Goal: Information Seeking & Learning: Check status

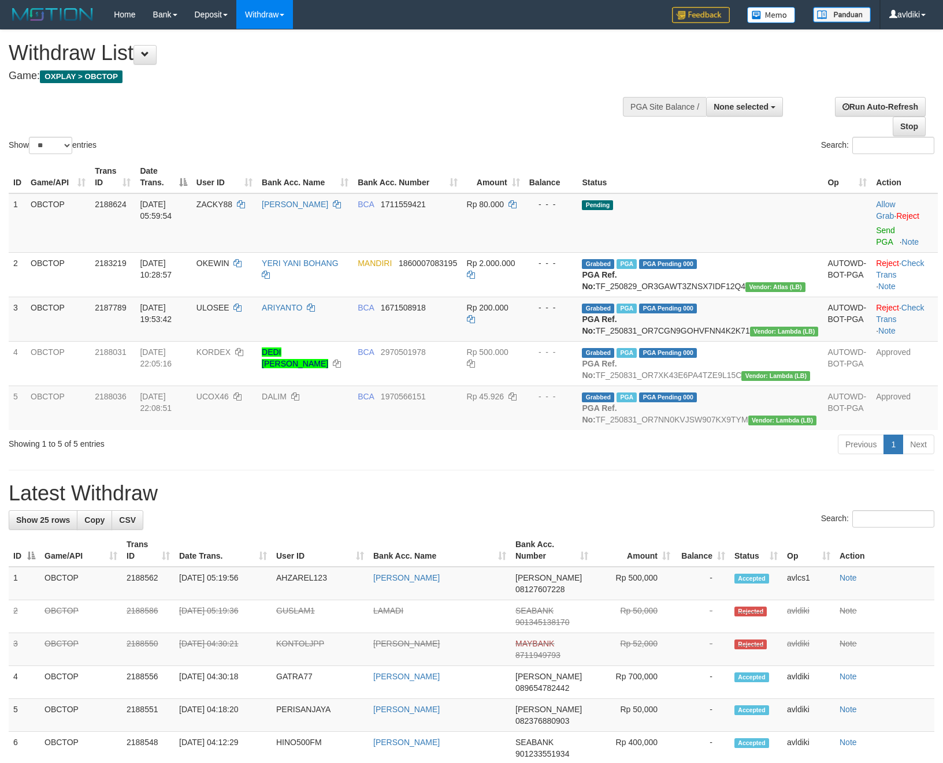
select select
select select "**"
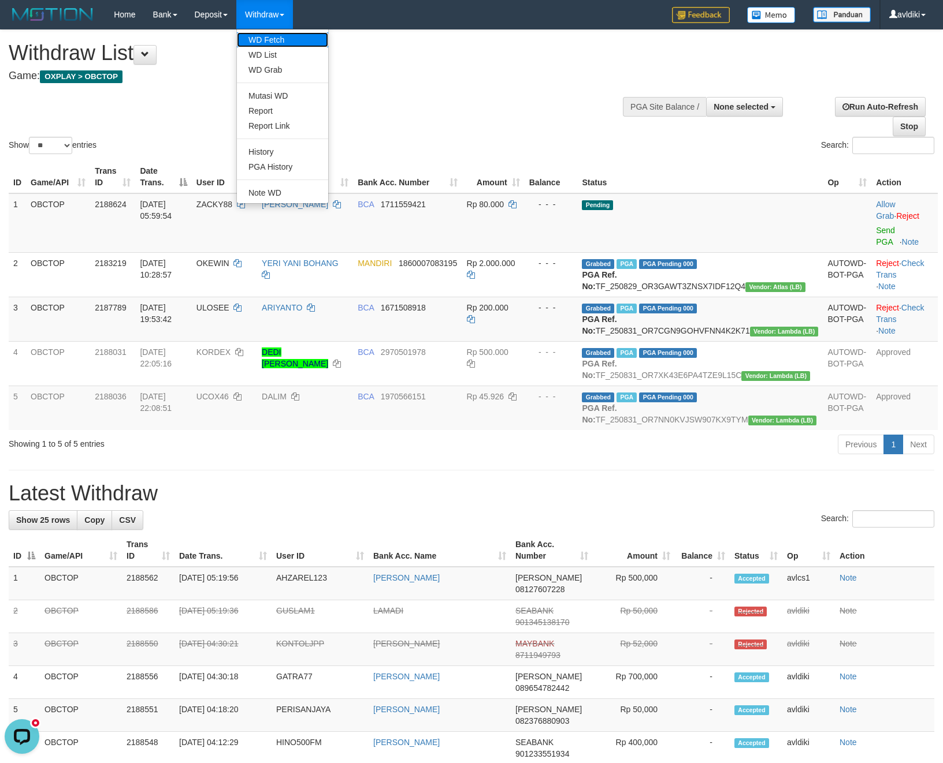
click at [285, 43] on link "WD Fetch" at bounding box center [282, 39] width 91 height 15
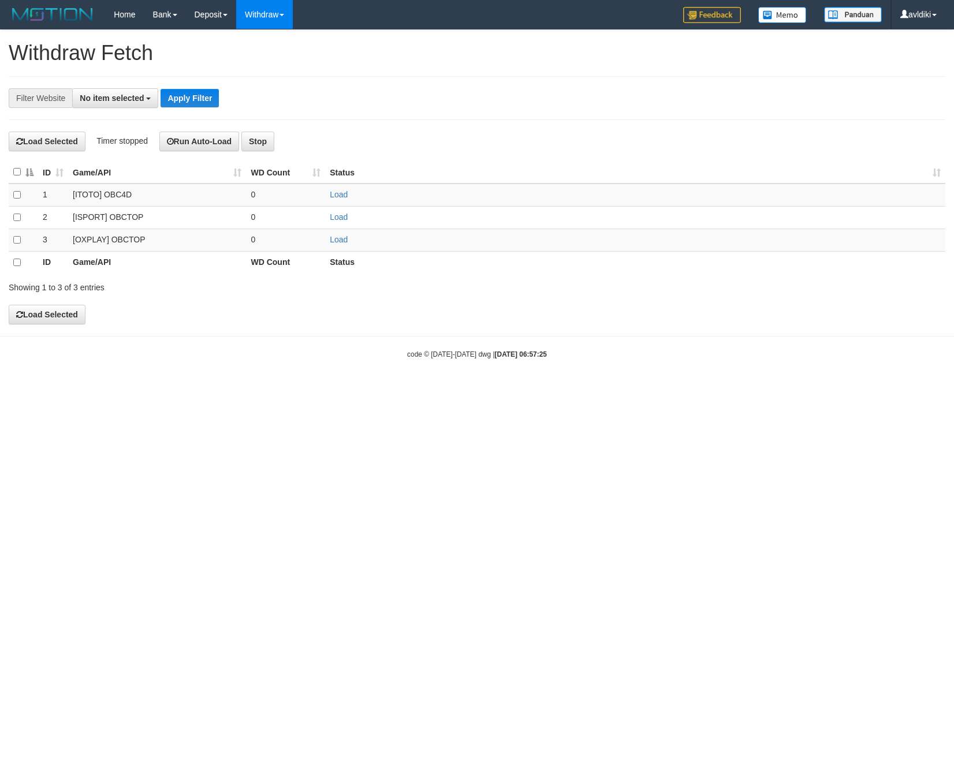
select select
click at [338, 238] on link "Load" at bounding box center [339, 239] width 18 height 9
click at [289, 51] on link "WD List" at bounding box center [282, 54] width 91 height 15
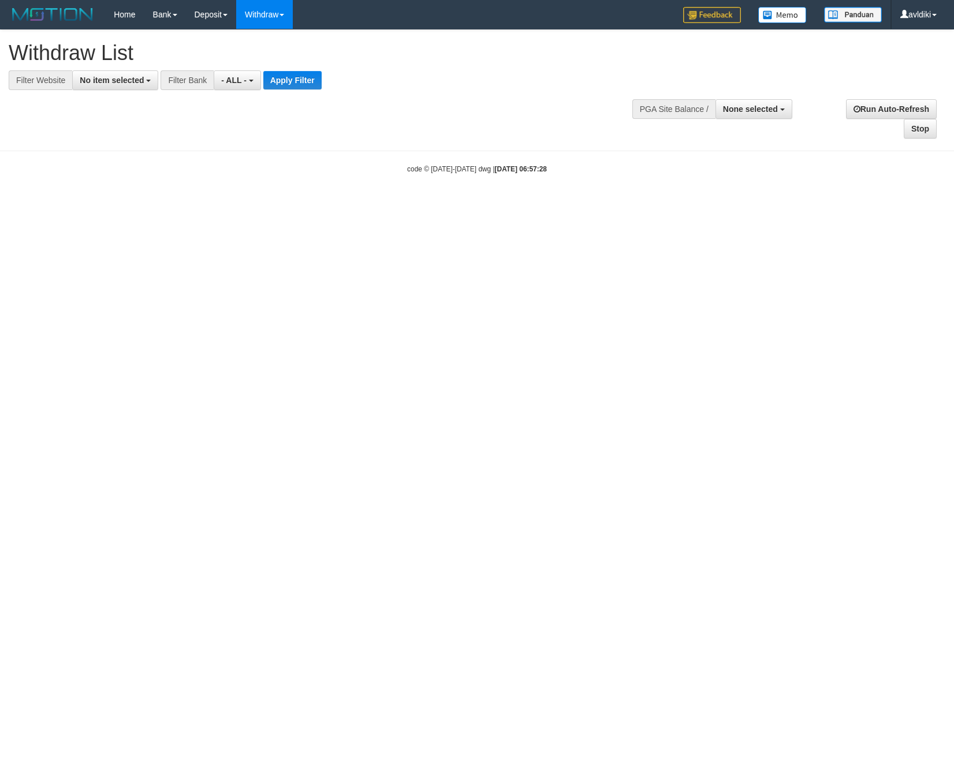
select select
click at [112, 88] on button "No item selected" at bounding box center [115, 80] width 86 height 20
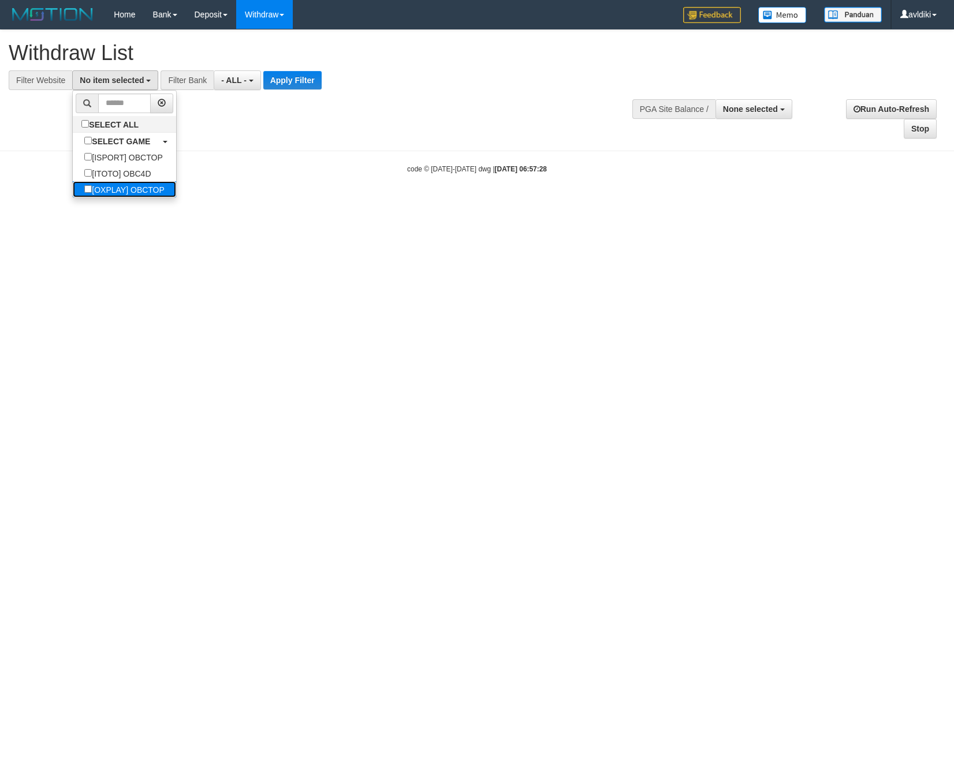
click at [119, 183] on label "[OXPLAY] OBCTOP" at bounding box center [124, 189] width 103 height 16
select select "****"
click at [310, 72] on button "Apply Filter" at bounding box center [302, 80] width 58 height 18
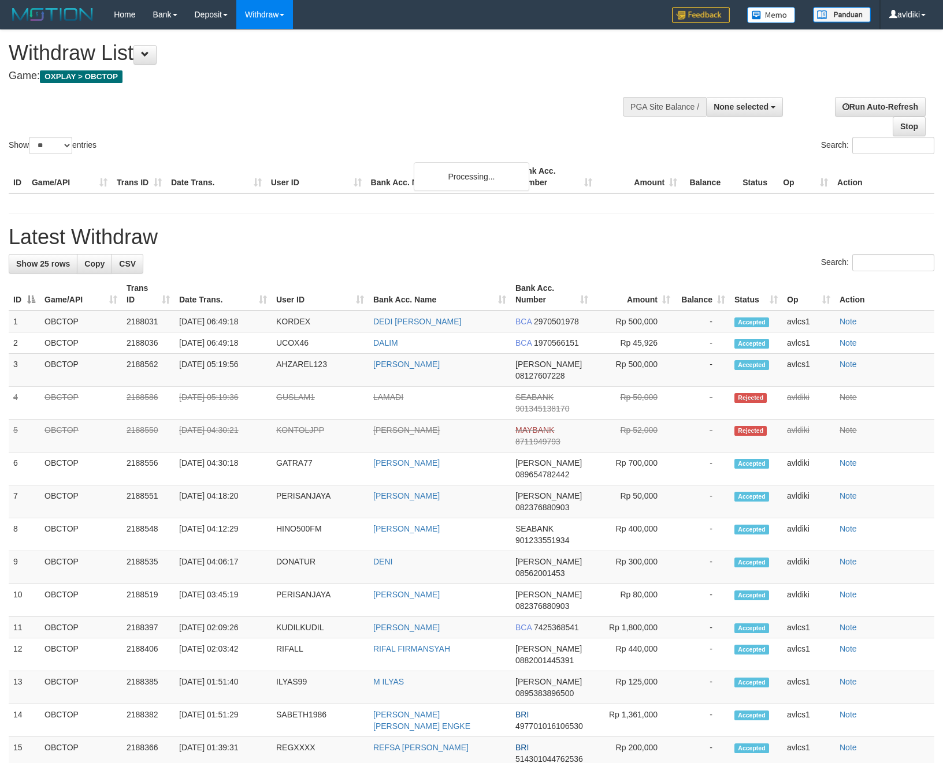
select select
select select "**"
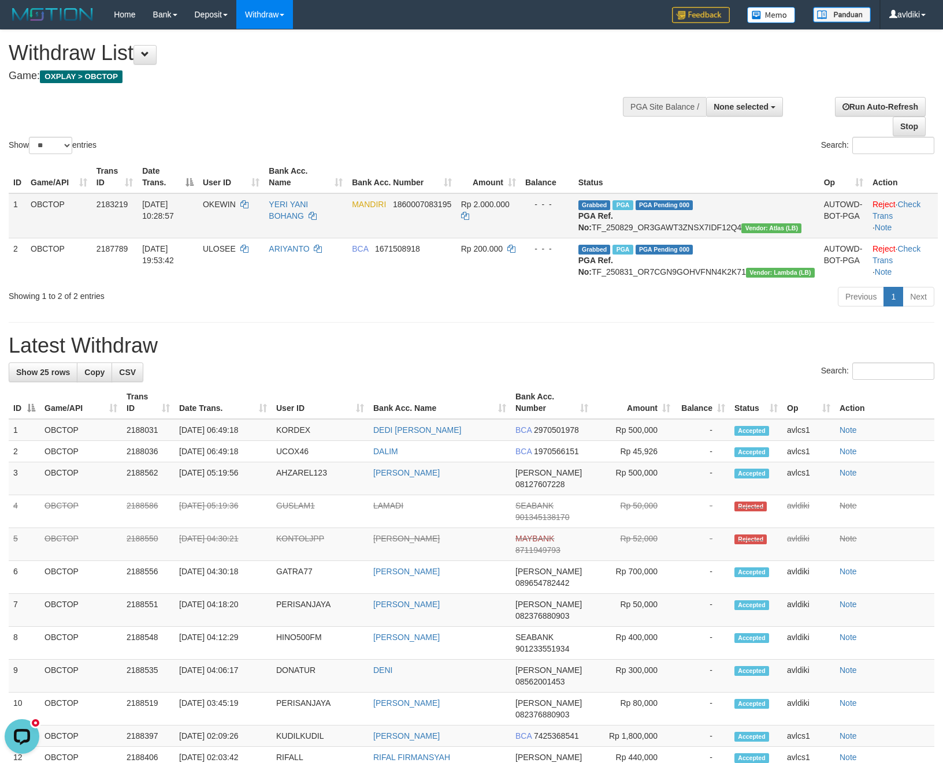
click at [719, 229] on td "Grabbed PGA PGA Pending 000 PGA Ref. No: TF_250829_OR3GAWT3ZNSX7IDF12Q4 Vendor:…" at bounding box center [695, 215] width 245 height 45
copy td "TF_250829_OR3GAWT3ZNSX7IDF12Q4"
drag, startPoint x: 716, startPoint y: 393, endPoint x: 717, endPoint y: 405, distance: 12.1
click at [716, 383] on div "Search:" at bounding box center [471, 373] width 925 height 20
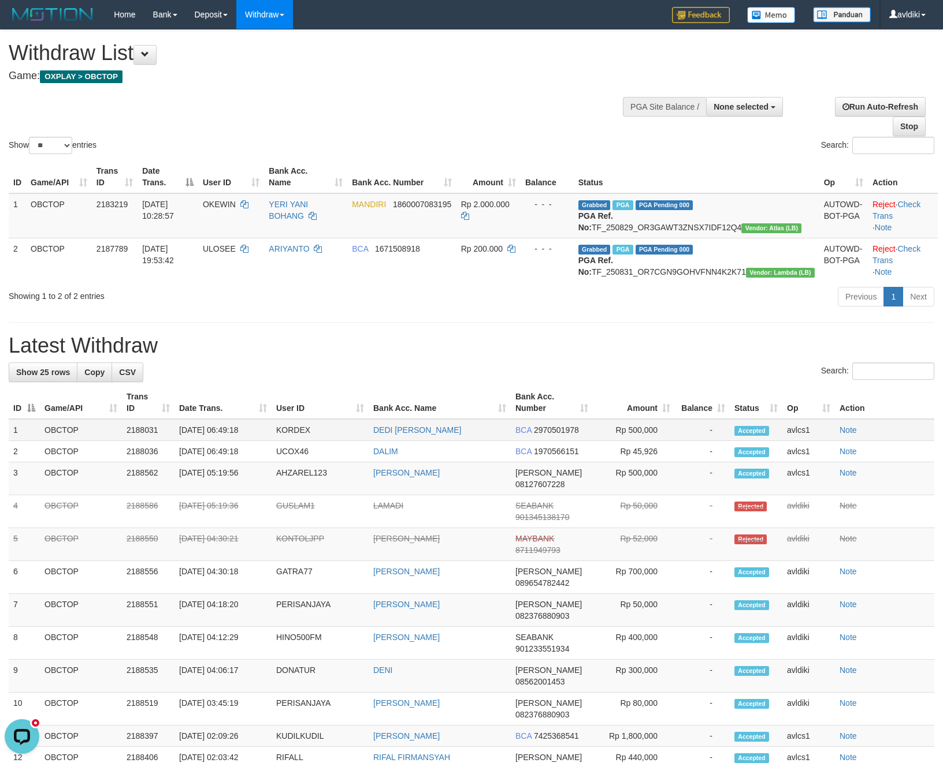
click at [139, 441] on td "2188031" at bounding box center [148, 430] width 53 height 22
copy td "2188031"
click at [140, 463] on td "2188036" at bounding box center [148, 451] width 53 height 21
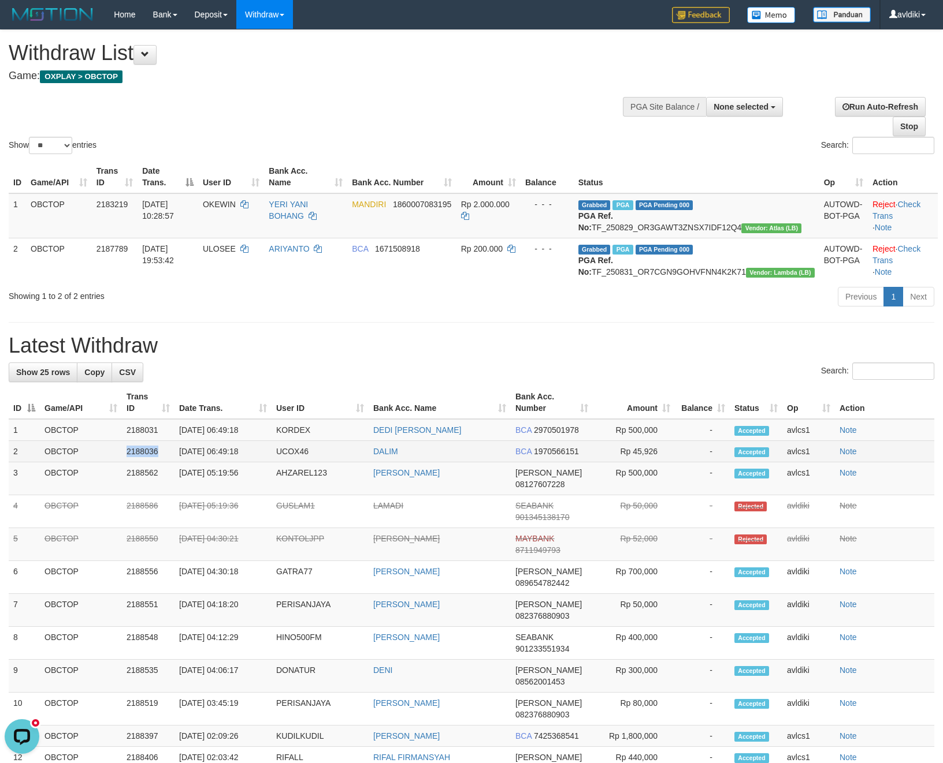
copy td "2188036"
click at [147, 441] on td "2188031" at bounding box center [148, 430] width 53 height 22
click at [152, 441] on td "2188031" at bounding box center [148, 430] width 53 height 22
copy td "2188031"
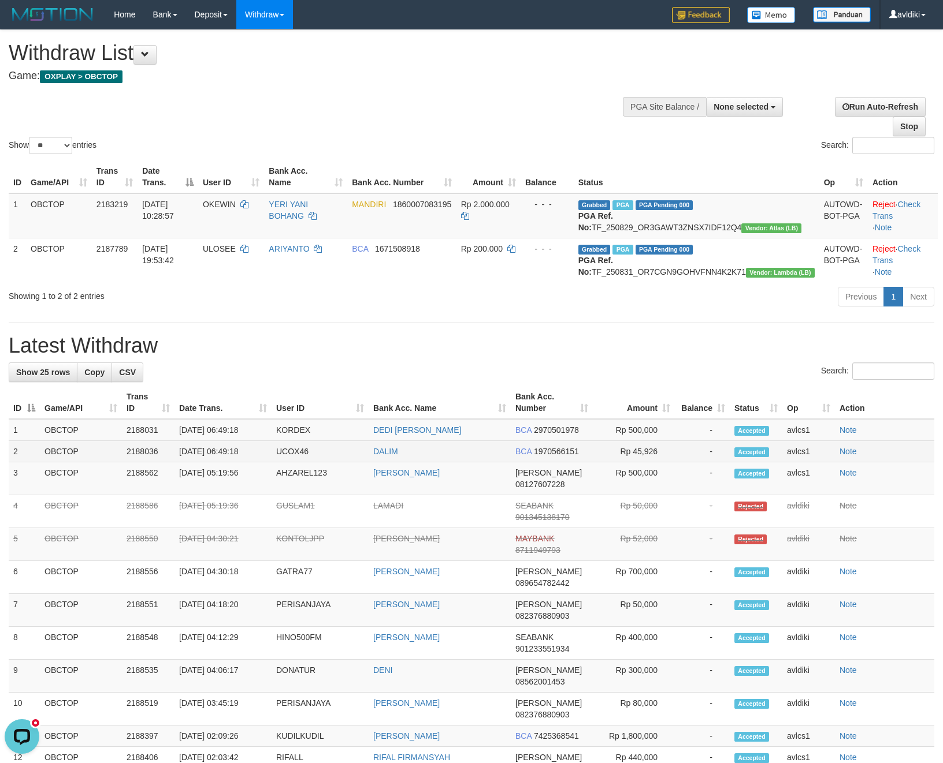
click at [142, 463] on td "2188036" at bounding box center [148, 451] width 53 height 21
copy td "2188036"
click at [146, 493] on td "2188562" at bounding box center [148, 479] width 53 height 33
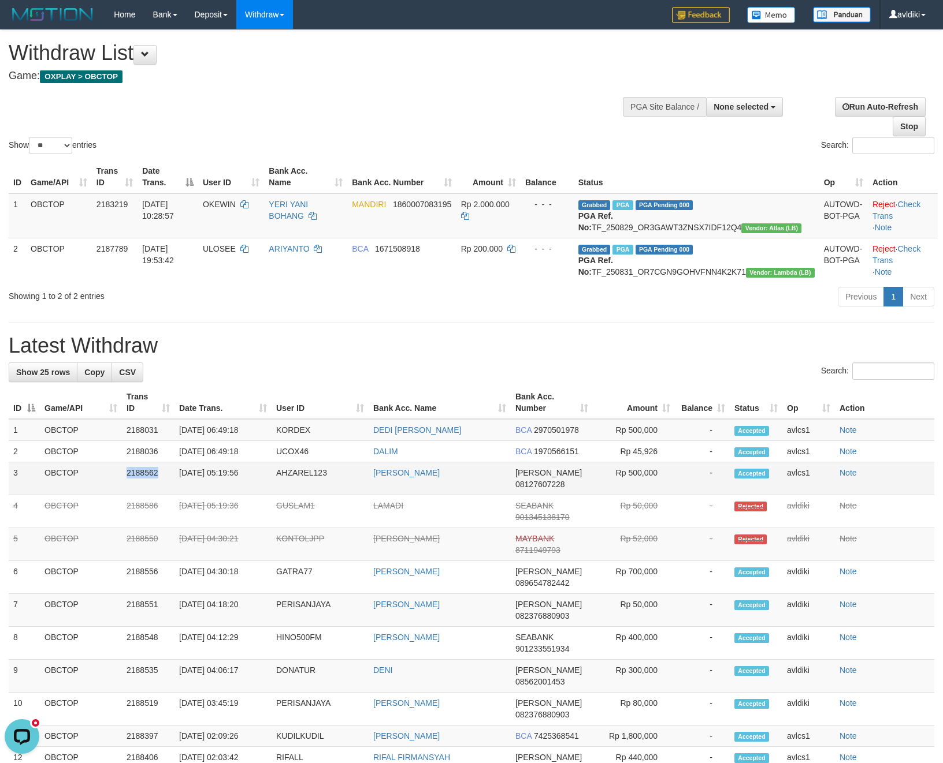
copy td "2188562"
click at [599, 496] on td "Rp 500,000" at bounding box center [634, 479] width 82 height 33
drag, startPoint x: 513, startPoint y: 337, endPoint x: 508, endPoint y: 403, distance: 66.0
click at [513, 351] on div "**********" at bounding box center [471, 607] width 943 height 1154
click at [268, 42] on link "WD Fetch" at bounding box center [282, 39] width 91 height 15
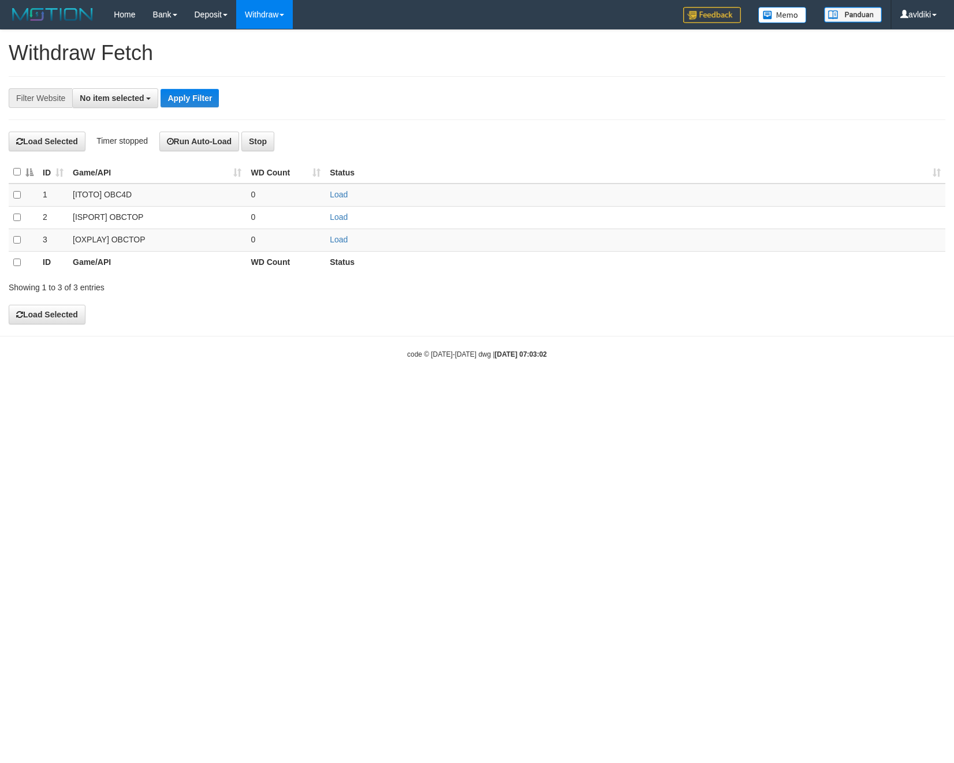
select select
click at [338, 244] on link "Load" at bounding box center [339, 239] width 18 height 9
click at [280, 60] on link "WD List" at bounding box center [282, 54] width 91 height 15
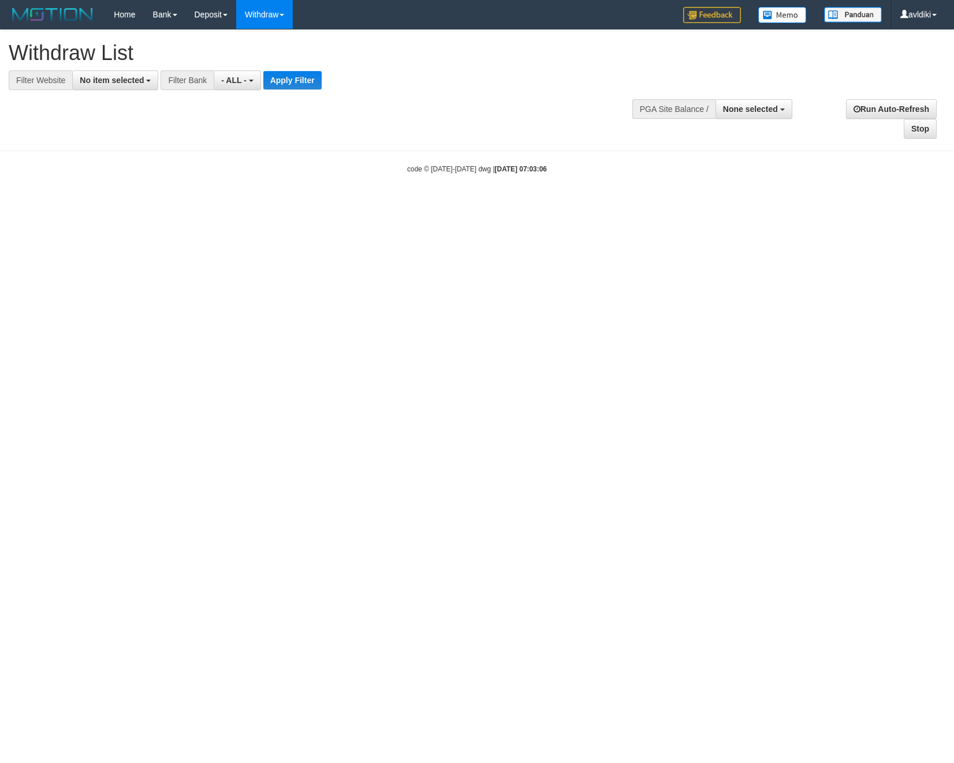
select select
click at [132, 83] on span "No item selected" at bounding box center [112, 80] width 64 height 9
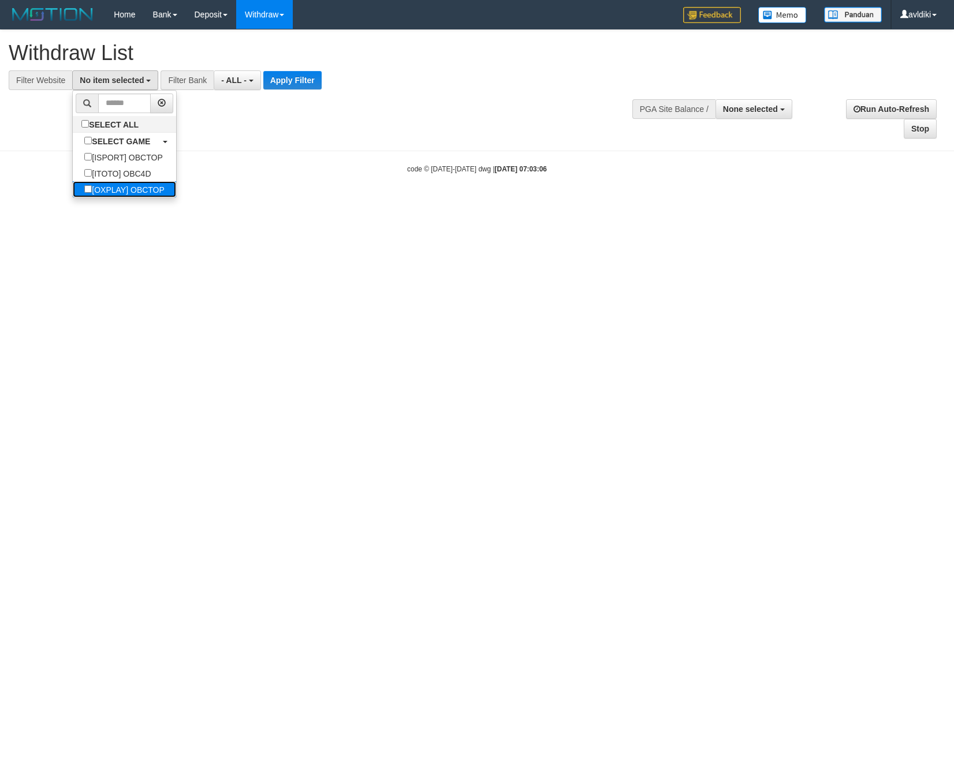
click at [139, 192] on label "[OXPLAY] OBCTOP" at bounding box center [124, 189] width 103 height 16
select select "****"
click at [306, 87] on button "Apply Filter" at bounding box center [302, 80] width 58 height 18
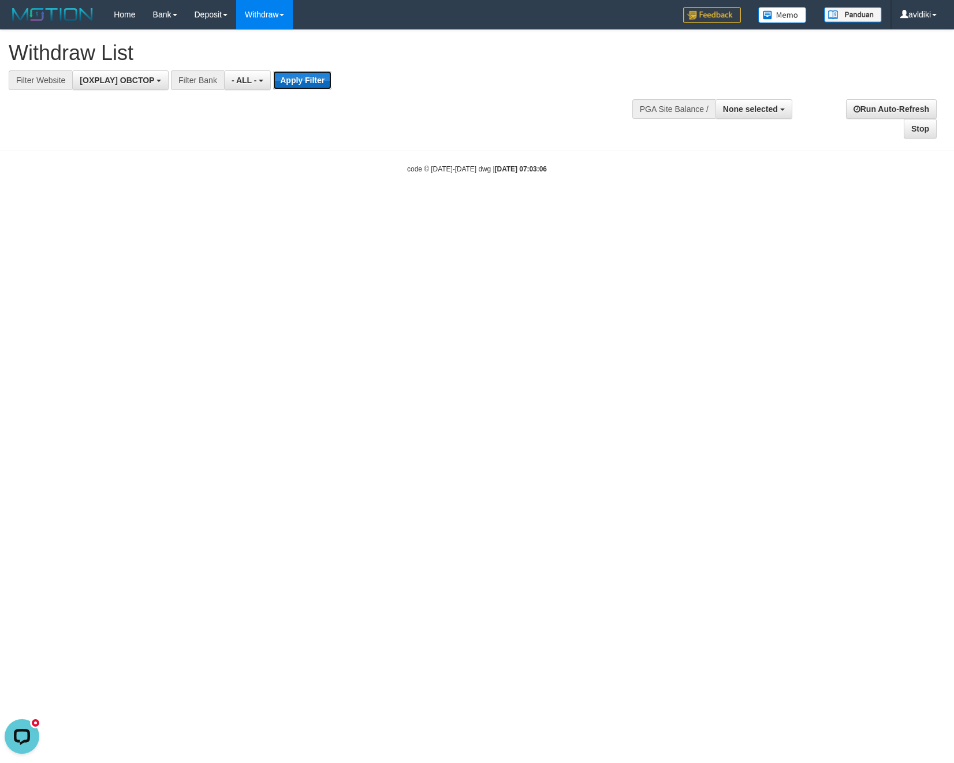
scroll to position [0, 0]
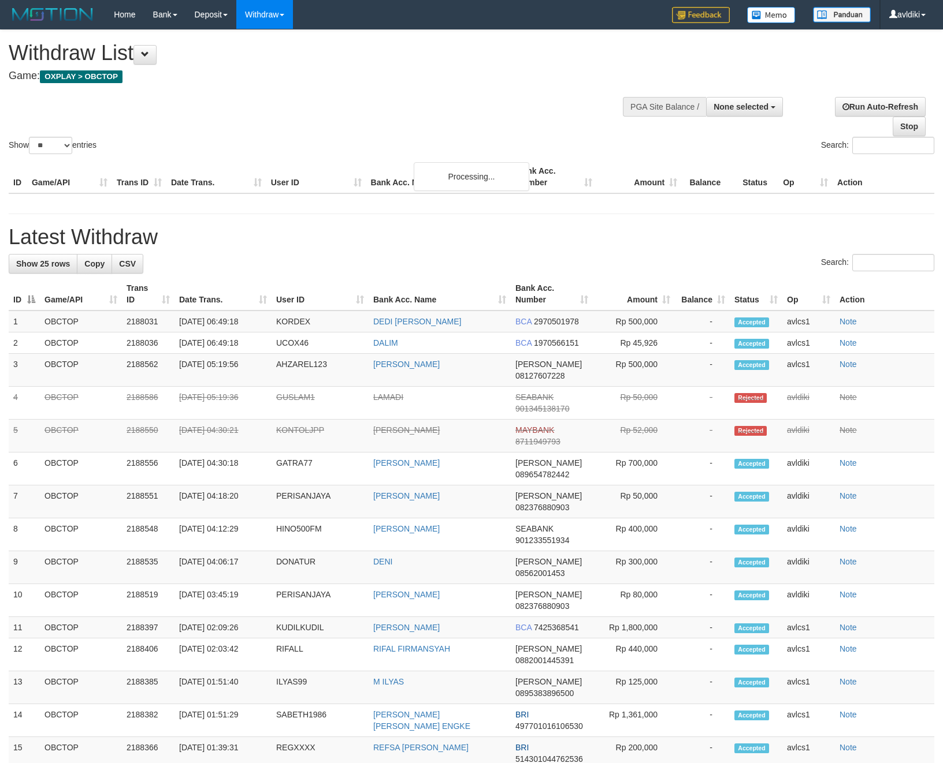
select select
select select "**"
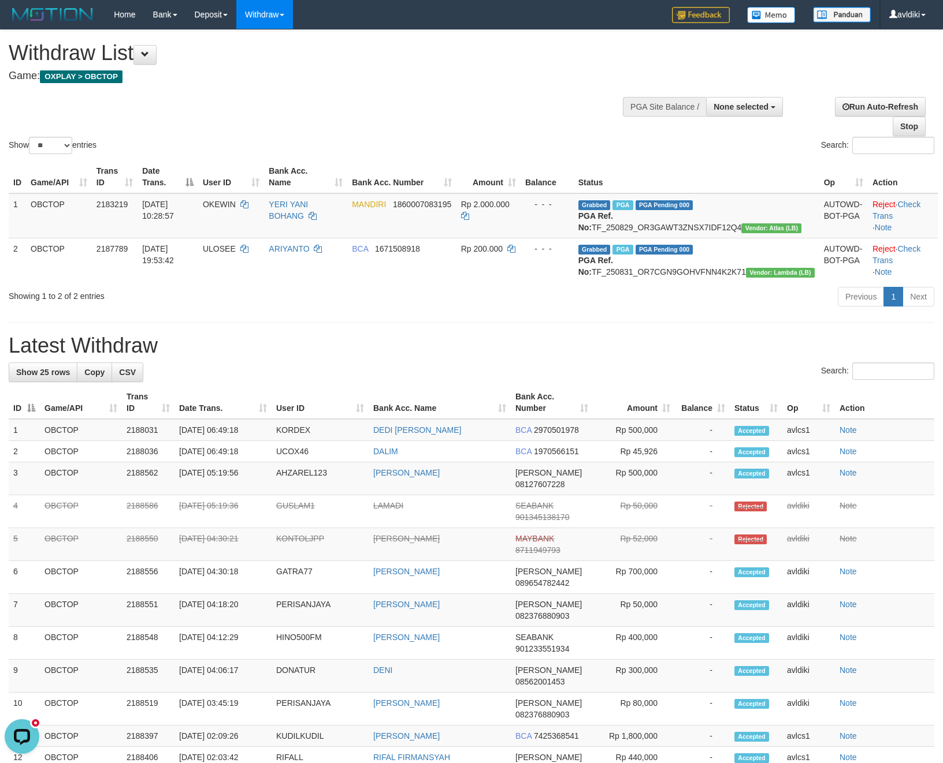
click at [418, 311] on div "Previous 1 Next" at bounding box center [667, 298] width 532 height 25
